Goal: Task Accomplishment & Management: Use online tool/utility

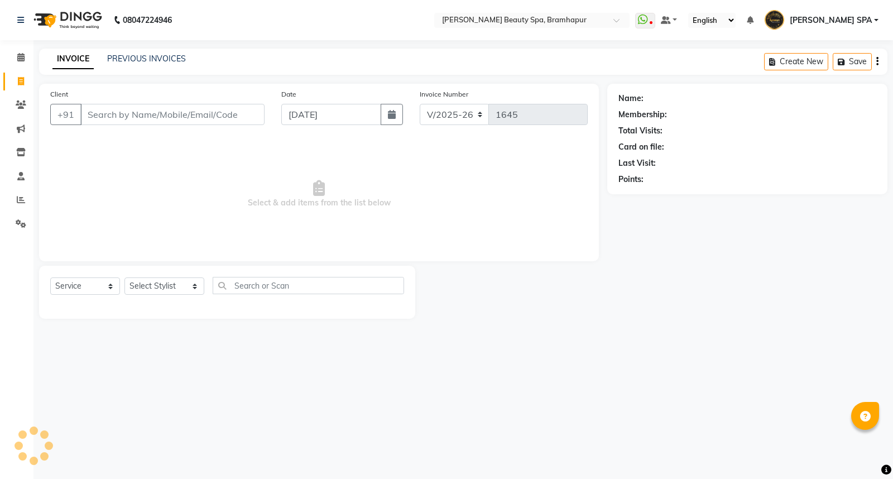
select select "3622"
select select "service"
drag, startPoint x: 250, startPoint y: 202, endPoint x: 274, endPoint y: 215, distance: 27.5
click at [274, 215] on span "Select & add items from the list below" at bounding box center [318, 194] width 537 height 112
drag, startPoint x: 282, startPoint y: 202, endPoint x: 296, endPoint y: 211, distance: 16.6
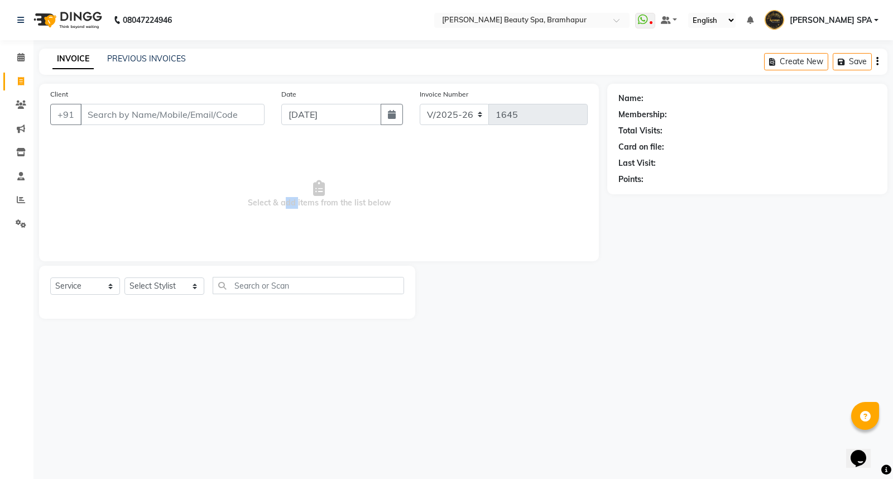
click at [296, 211] on span "Select & add items from the list below" at bounding box center [318, 194] width 537 height 112
click at [332, 233] on span "Select & add items from the list below" at bounding box center [318, 194] width 537 height 112
drag, startPoint x: 297, startPoint y: 203, endPoint x: 319, endPoint y: 204, distance: 21.8
click at [319, 204] on span "Select & add items from the list below" at bounding box center [318, 194] width 537 height 112
click at [332, 235] on span "Select & add items from the list below" at bounding box center [318, 194] width 537 height 112
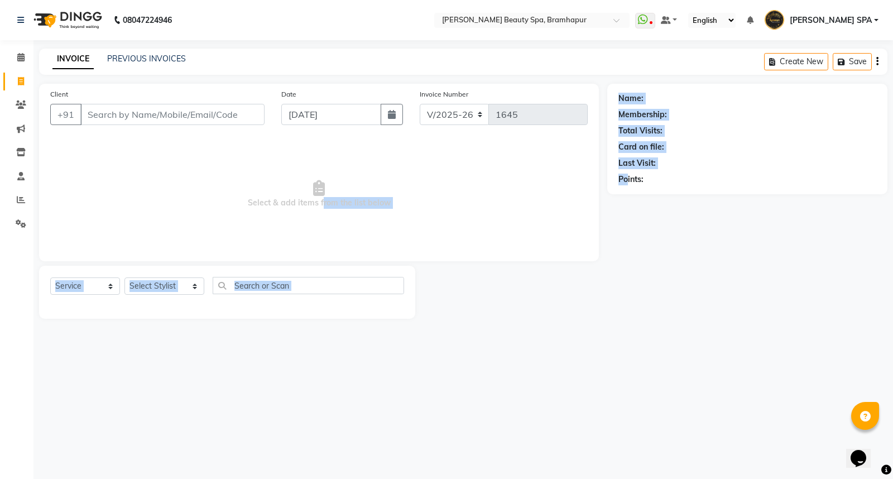
drag, startPoint x: 320, startPoint y: 202, endPoint x: 627, endPoint y: 260, distance: 311.9
click at [627, 260] on div "Client +91 Date [DATE] Invoice Number V/2025 V/[PHONE_NUMBER] Select & add item…" at bounding box center [463, 201] width 865 height 235
click at [516, 240] on span "Select & add items from the list below" at bounding box center [318, 194] width 537 height 112
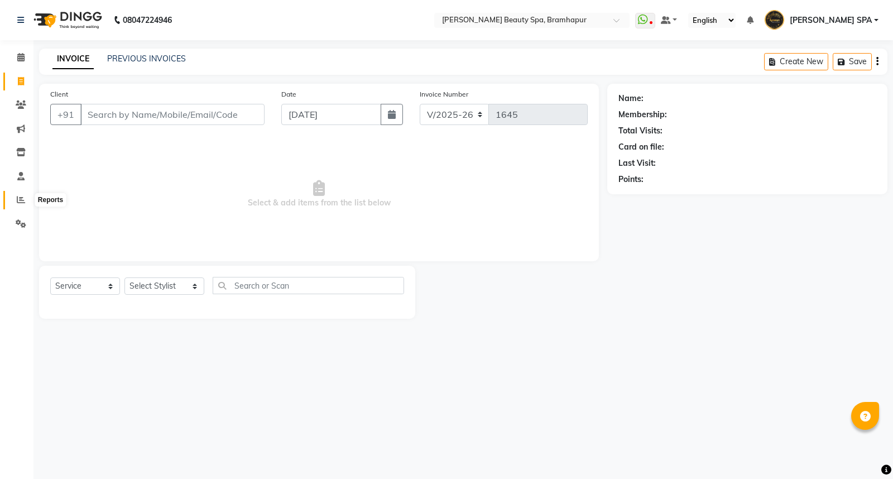
click at [12, 198] on span at bounding box center [21, 200] width 20 height 13
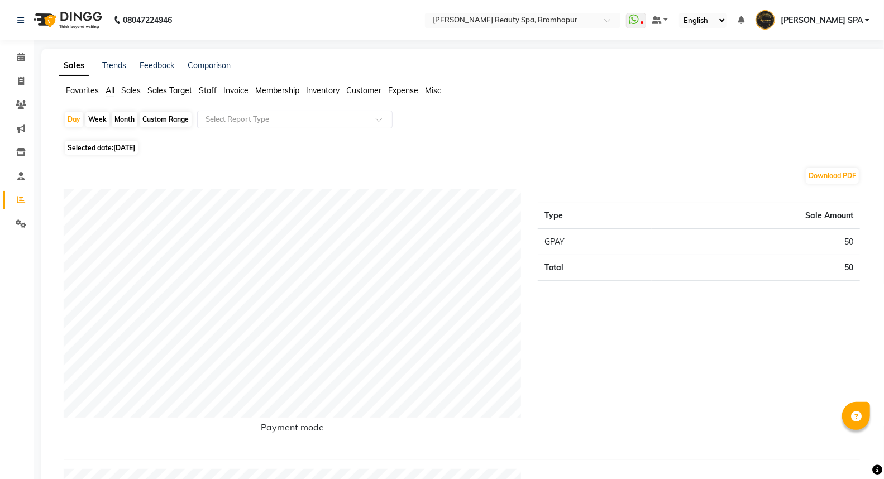
click at [209, 88] on span "Staff" at bounding box center [208, 90] width 18 height 10
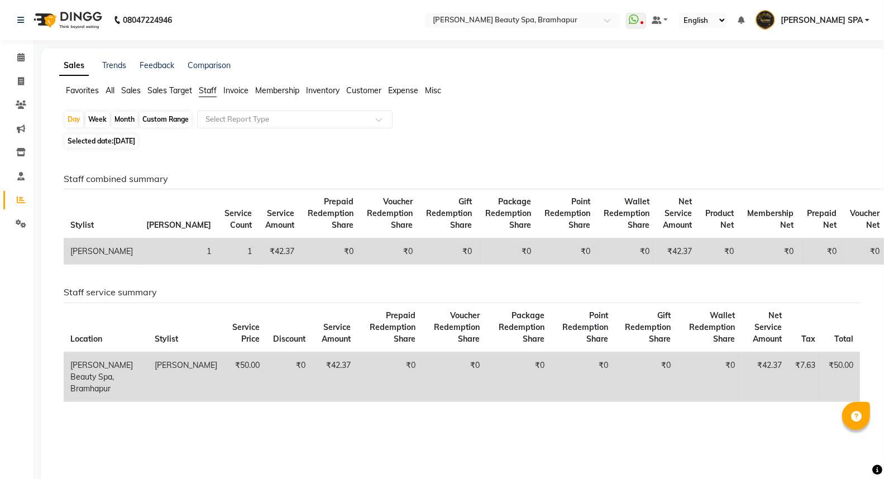
click at [123, 116] on div "Month" at bounding box center [125, 120] width 26 height 16
select select "9"
select select "2025"
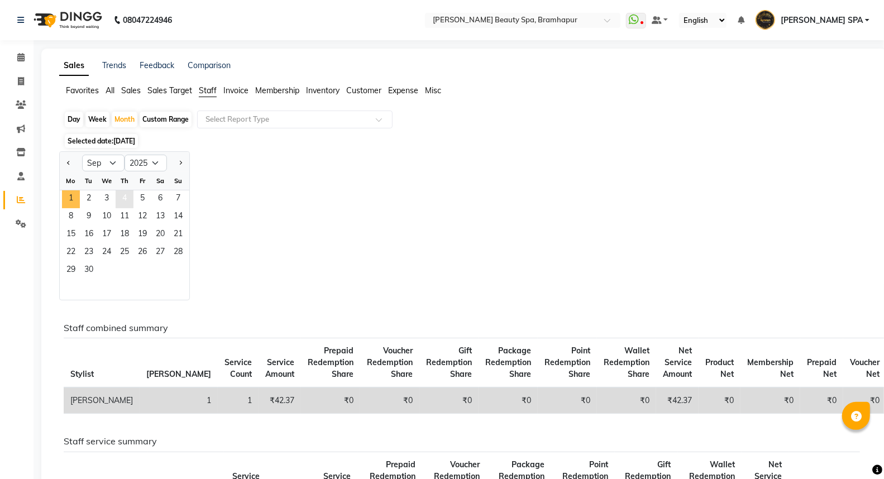
drag, startPoint x: 69, startPoint y: 200, endPoint x: 131, endPoint y: 200, distance: 62.5
click at [69, 200] on span "1" at bounding box center [71, 199] width 18 height 18
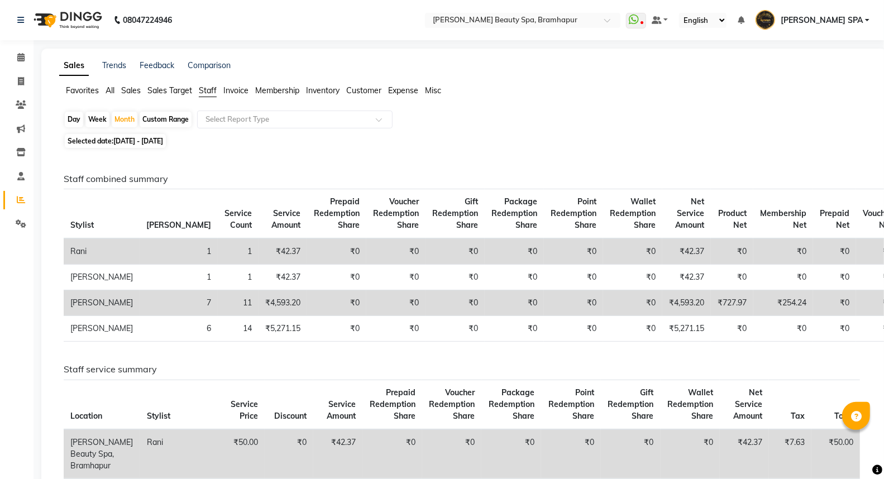
click at [208, 93] on span "Staff" at bounding box center [208, 90] width 18 height 10
click at [219, 120] on input "text" at bounding box center [283, 119] width 161 height 11
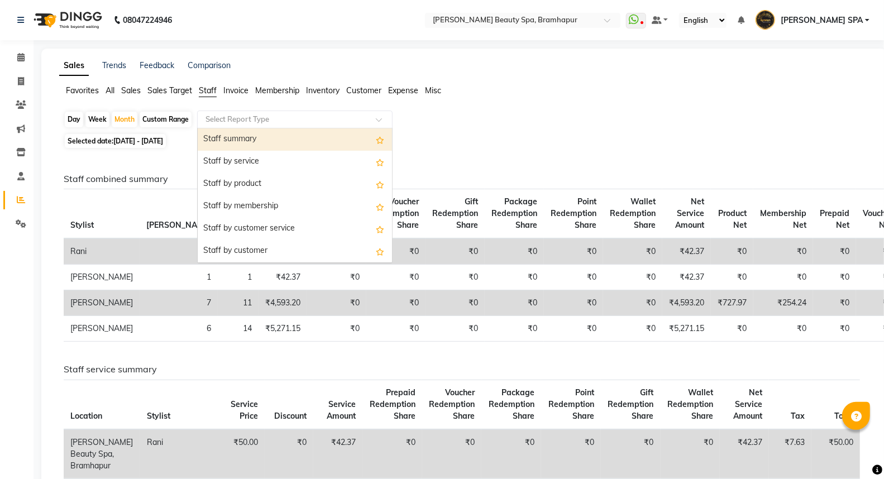
click at [248, 141] on div "Staff summary" at bounding box center [295, 139] width 194 height 22
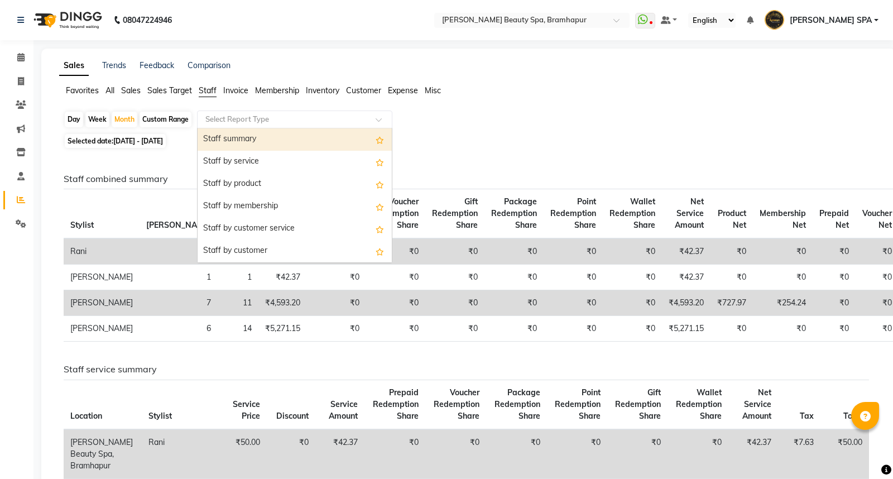
select select "full_report"
select select "csv"
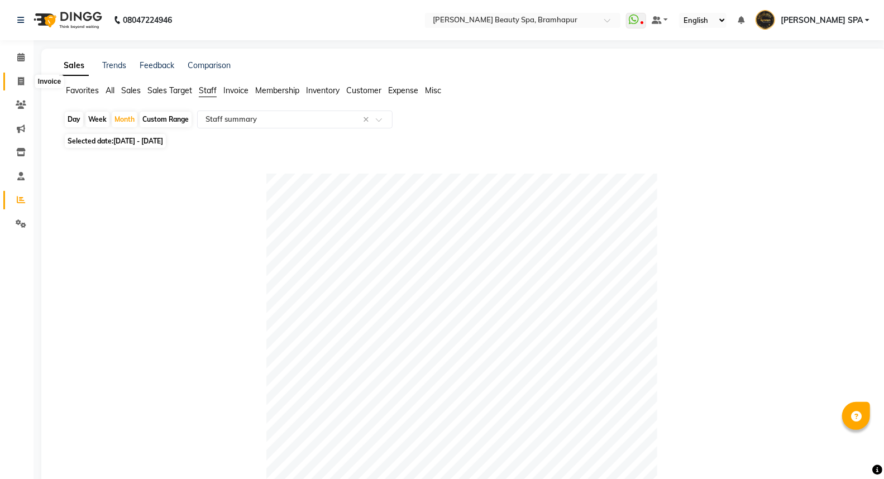
click at [21, 80] on icon at bounding box center [21, 81] width 6 height 8
select select "service"
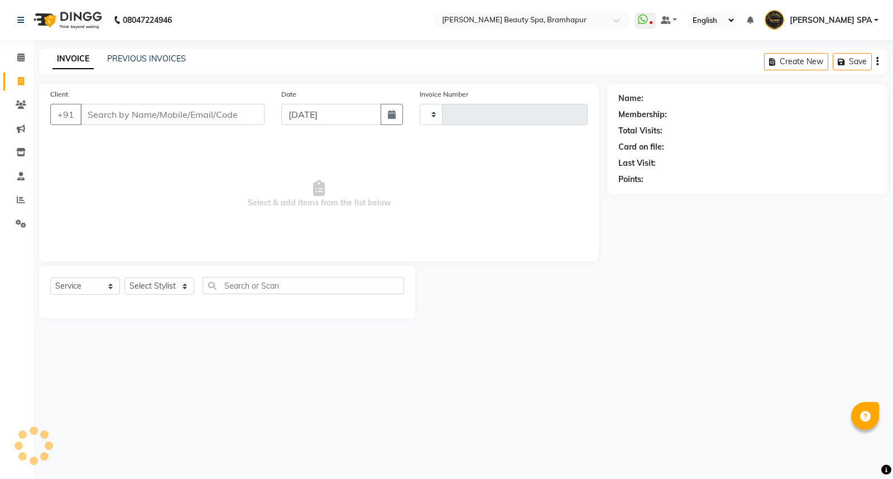
type input "1645"
select select "3622"
